Goal: Task Accomplishment & Management: Manage account settings

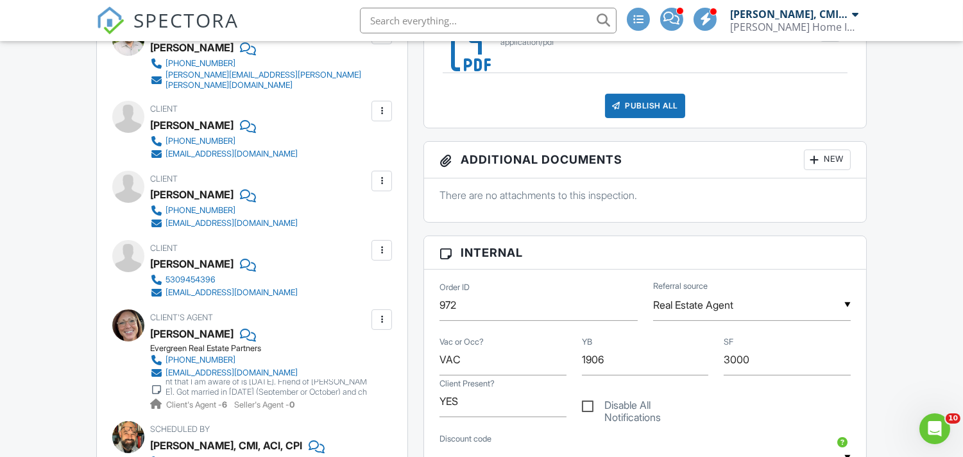
scroll to position [175, 0]
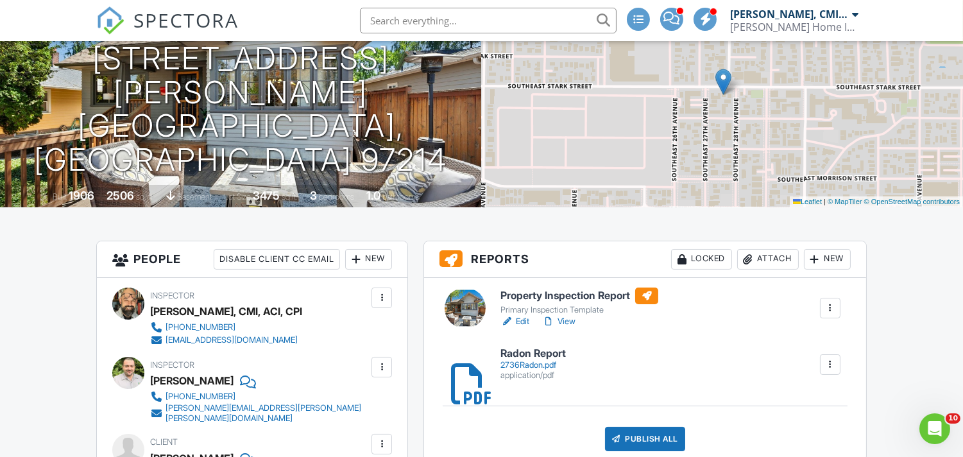
click at [183, 21] on span "SPECTORA" at bounding box center [185, 19] width 105 height 27
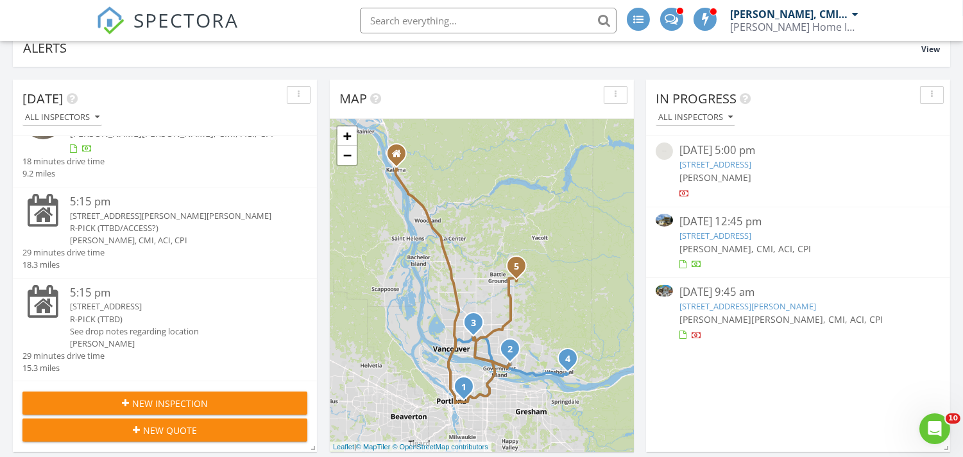
scroll to position [142, 0]
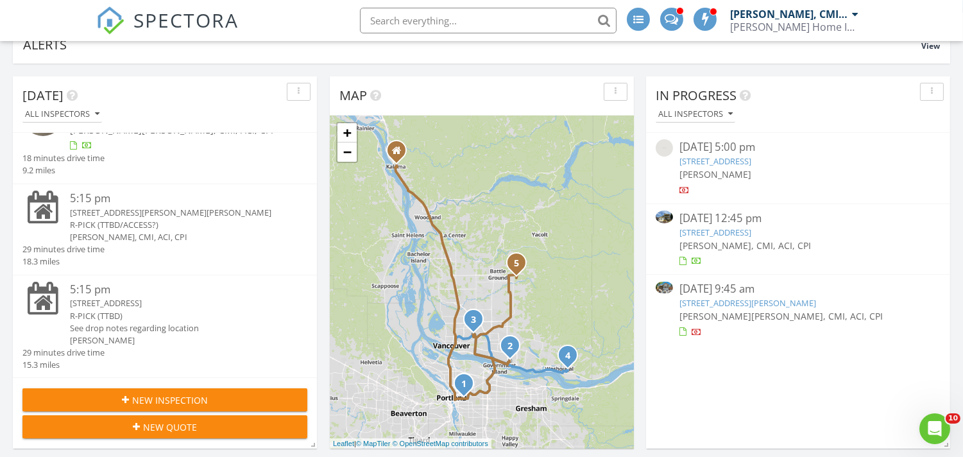
click at [106, 214] on div "4216 Gifford Pl, Washougal, WA 98671" at bounding box center [177, 213] width 214 height 12
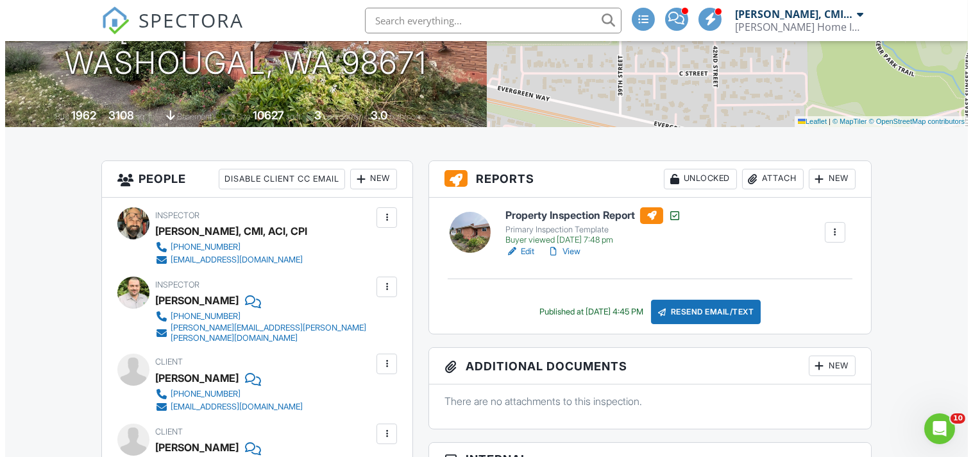
scroll to position [237, 0]
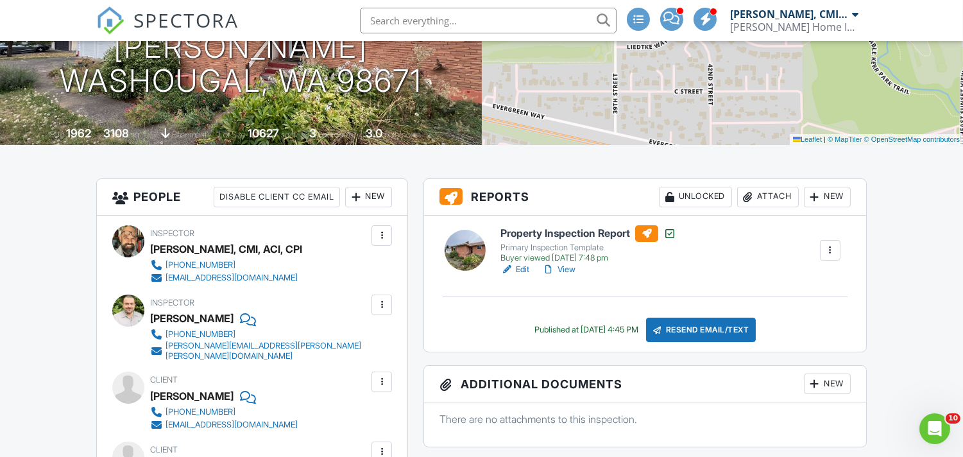
click at [767, 194] on div "Attach" at bounding box center [768, 197] width 62 height 21
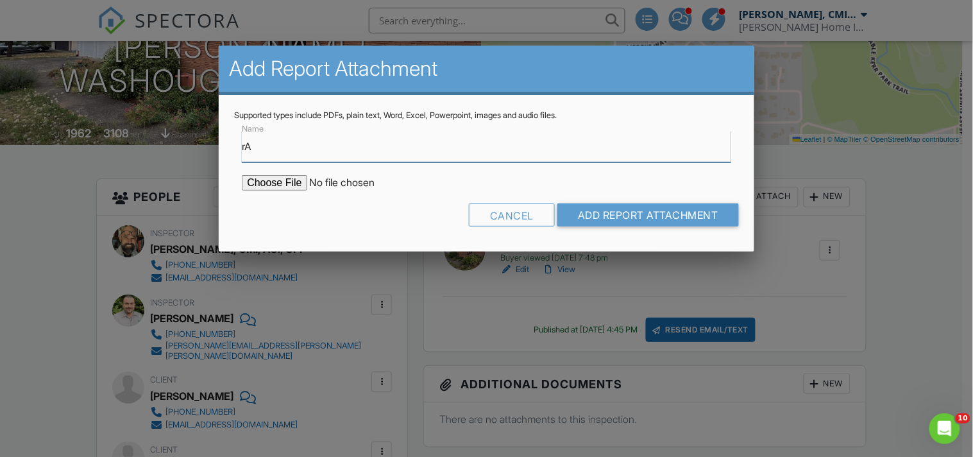
type input "r"
type input "Radon Report"
click at [296, 182] on input "file" at bounding box center [351, 182] width 218 height 15
type input "C:\fakepath\4216 GIFFORD RADON.pdf"
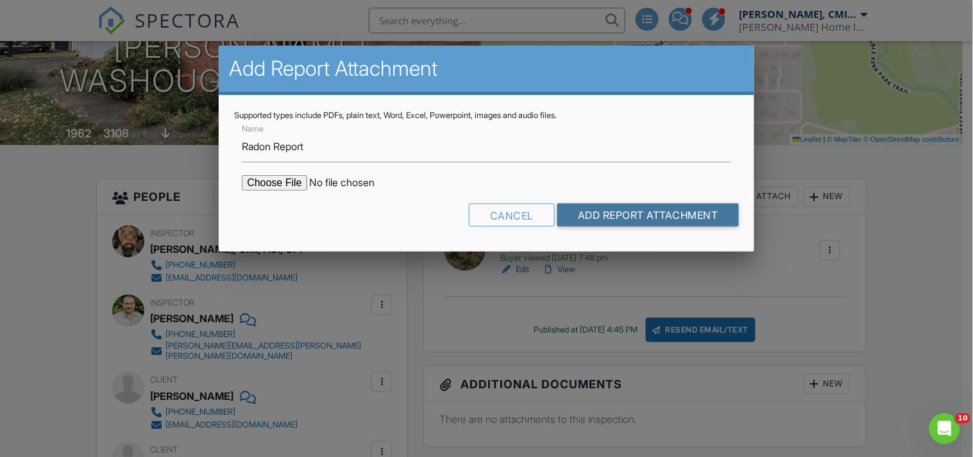
click at [611, 210] on input "Add Report Attachment" at bounding box center [649, 214] width 182 height 23
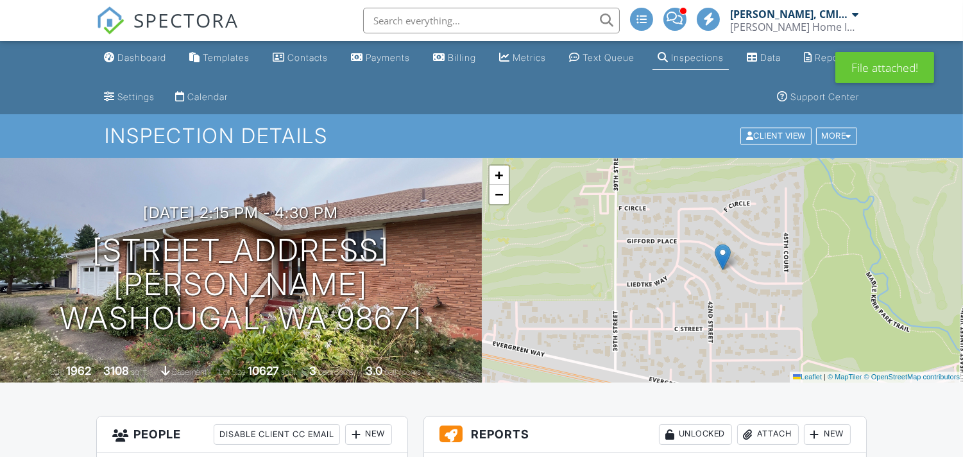
click at [769, 158] on div "+ − Leaflet | © MapTiler © OpenStreetMap contributors" at bounding box center [723, 270] width 482 height 225
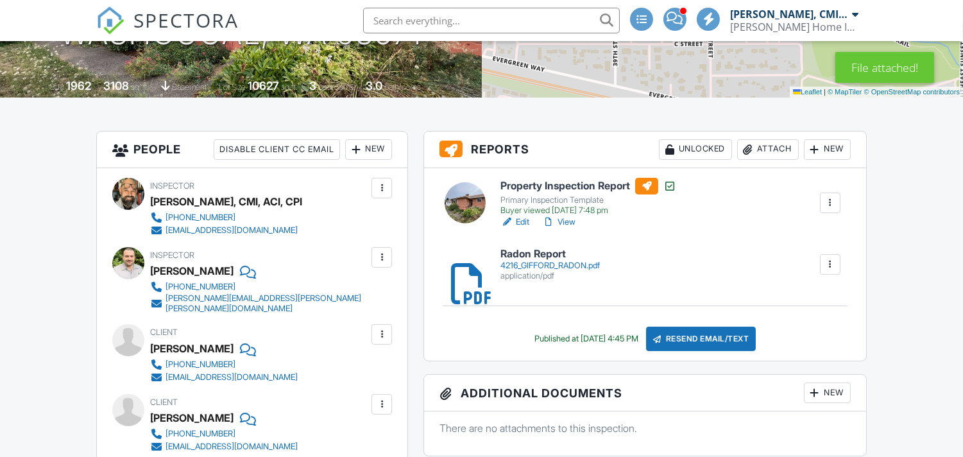
click at [765, 149] on div "Attach" at bounding box center [768, 149] width 62 height 21
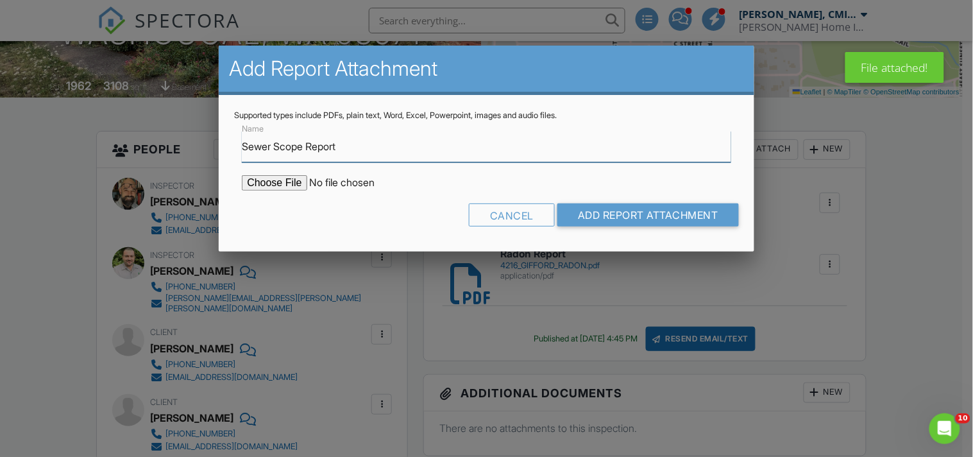
type input "Sewer Scope Report"
click at [271, 185] on input "file" at bounding box center [351, 182] width 218 height 15
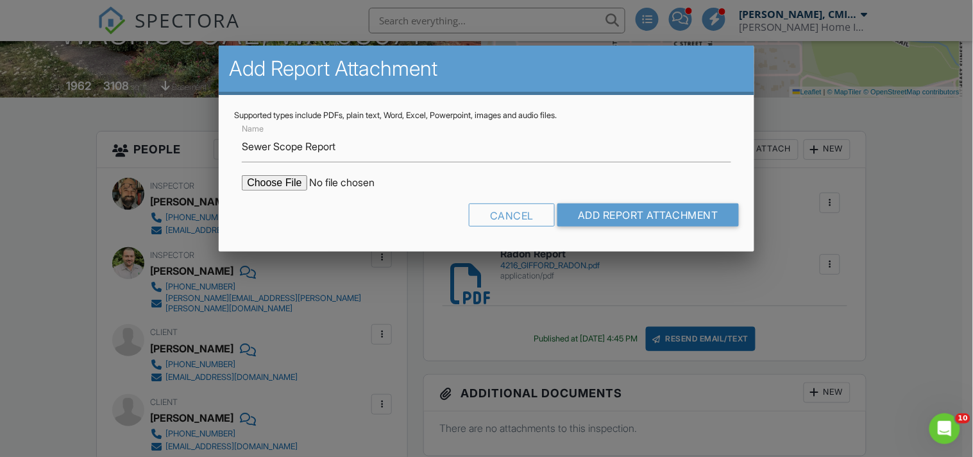
type input "C:\fakepath\4216 Gifford Pl Washougal WA 98671.pdf"
drag, startPoint x: 614, startPoint y: 209, endPoint x: 620, endPoint y: 205, distance: 6.6
click at [614, 208] on input "Add Report Attachment" at bounding box center [649, 214] width 182 height 23
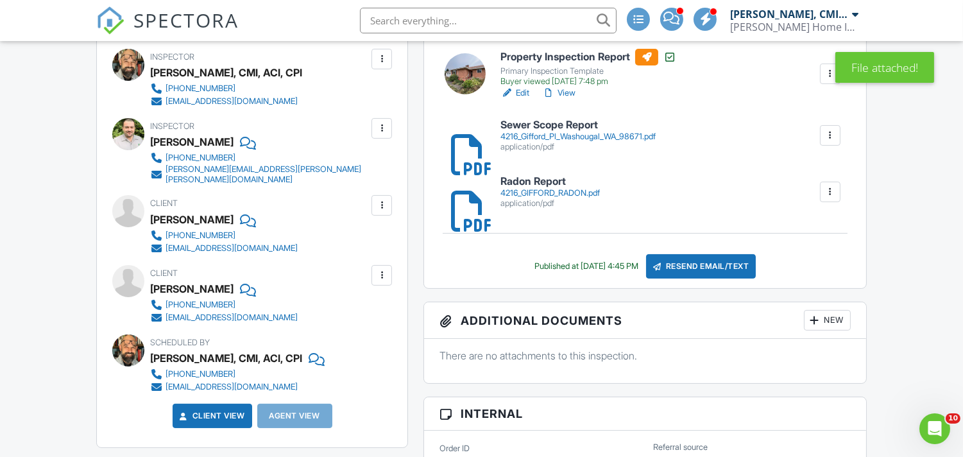
scroll to position [427, 0]
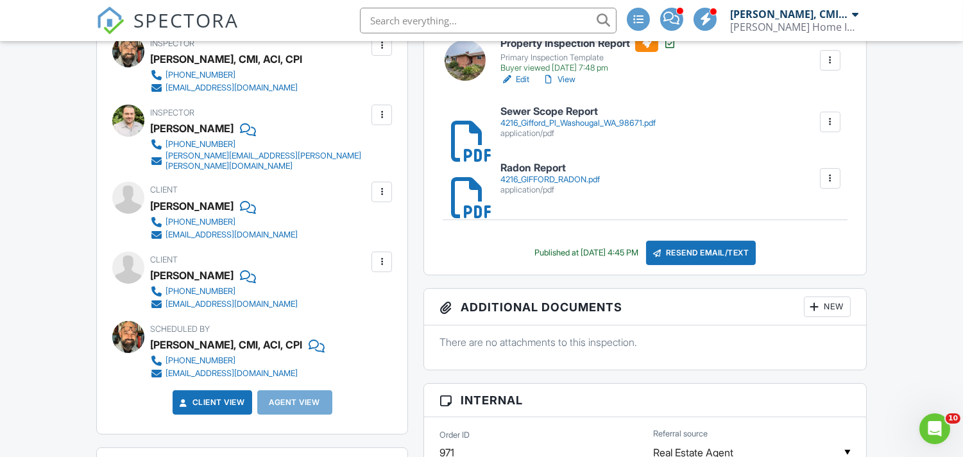
click at [377, 185] on div at bounding box center [381, 191] width 13 height 13
click at [298, 190] on div "Client Ken Vilkin 360-281-5588 kenvilkin@gmail.com" at bounding box center [254, 211] width 209 height 59
click at [240, 196] on div at bounding box center [246, 205] width 13 height 19
click at [253, 266] on div at bounding box center [246, 275] width 13 height 19
click at [176, 16] on span "SPECTORA" at bounding box center [185, 19] width 105 height 27
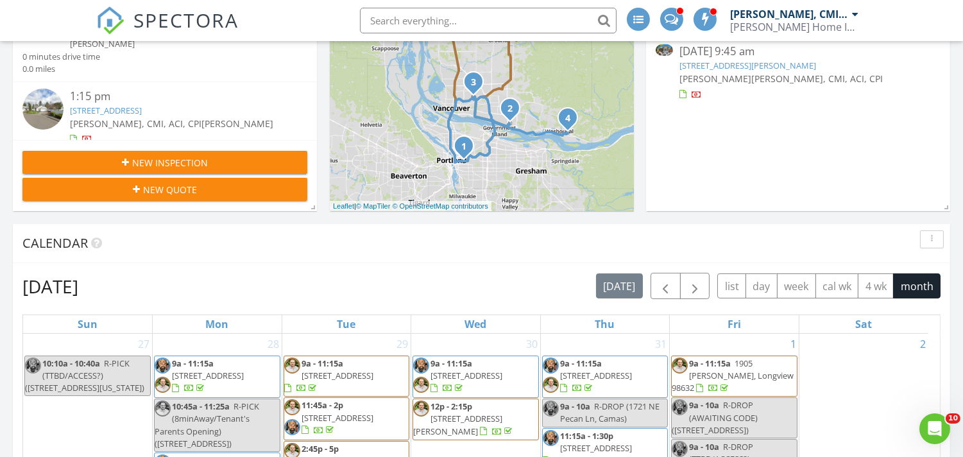
scroll to position [142, 0]
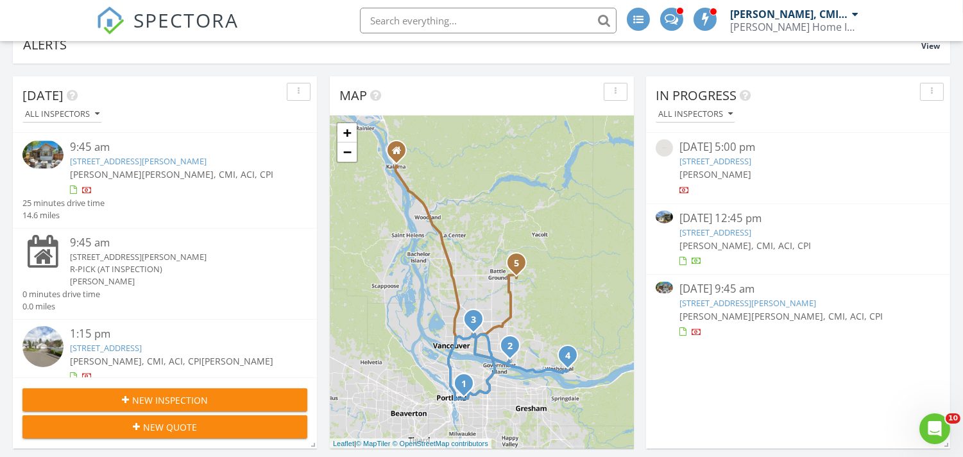
click at [166, 26] on span "SPECTORA" at bounding box center [185, 19] width 105 height 27
